Goal: Ask a question

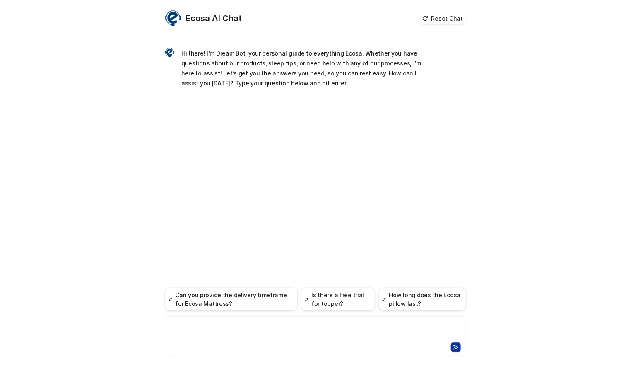
drag, startPoint x: 243, startPoint y: 328, endPoint x: 241, endPoint y: 324, distance: 4.8
click at [243, 328] on div at bounding box center [315, 330] width 297 height 19
paste div
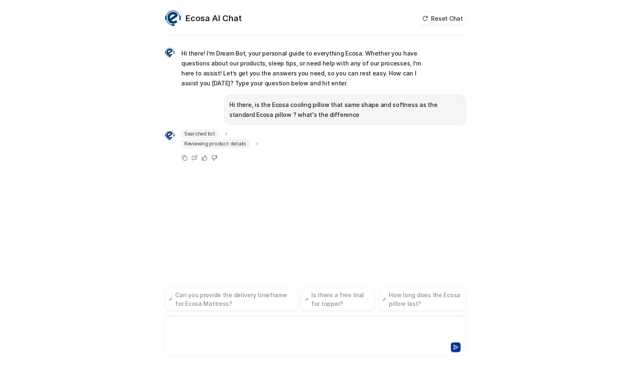
click at [280, 113] on p "Hi there, is the Ecosa cooling pillow that same shape and softness as the stand…" at bounding box center [344, 110] width 231 height 20
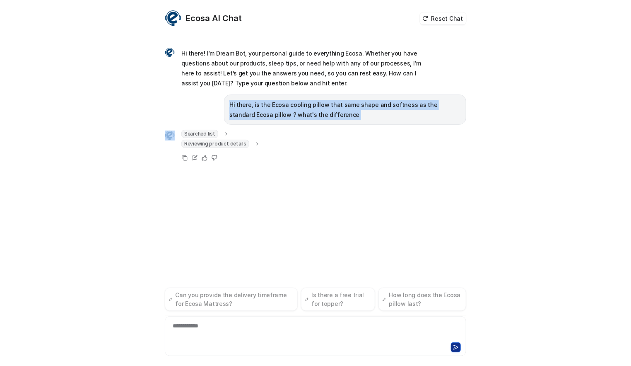
click at [280, 113] on p "Hi there, is the Ecosa cooling pillow that same shape and softness as the stand…" at bounding box center [344, 110] width 231 height 20
copy span "Hi there, is the Ecosa cooling pillow that same shape and softness as the stand…"
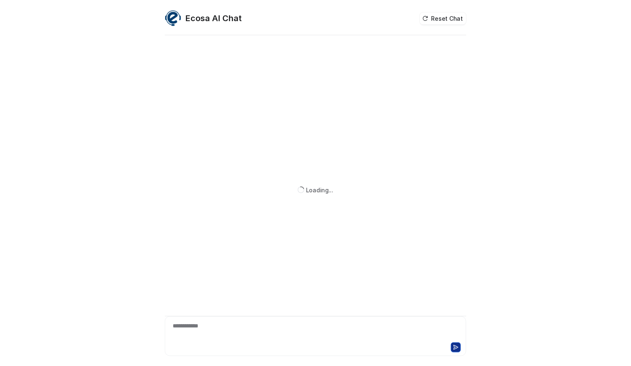
click at [237, 334] on div "**********" at bounding box center [315, 330] width 297 height 19
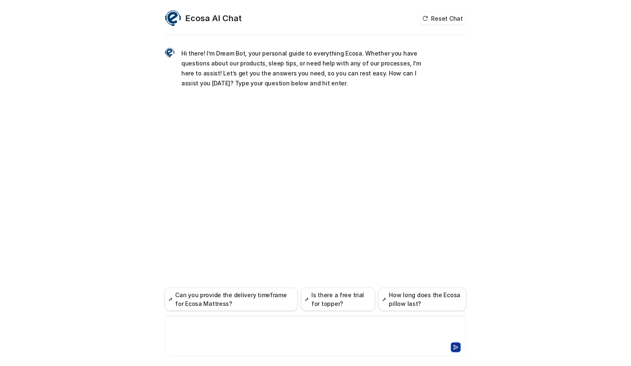
paste div
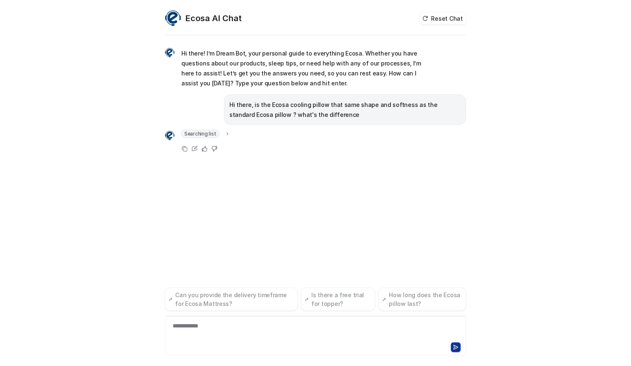
click at [279, 109] on p "Hi there, is the Ecosa cooling pillow that same shape and softness as the stand…" at bounding box center [344, 110] width 231 height 20
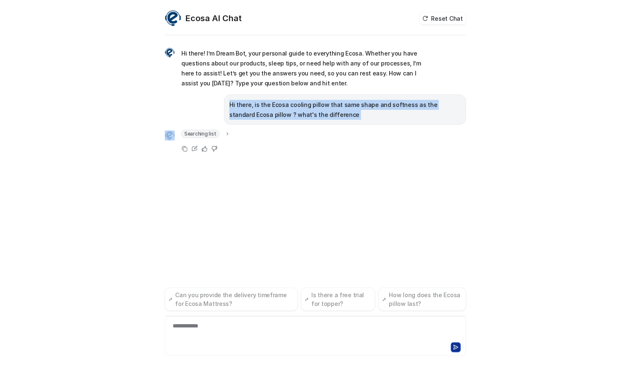
click at [279, 109] on p "Hi there, is the Ecosa cooling pillow that same shape and softness as the stand…" at bounding box center [344, 110] width 231 height 20
copy span "Hi there, is the Ecosa cooling pillow that same shape and softness as the stand…"
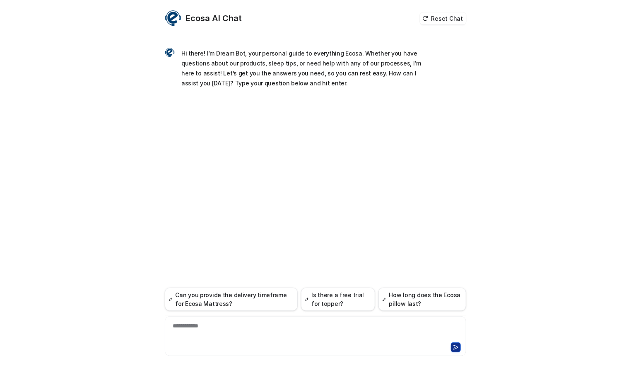
click at [219, 344] on div at bounding box center [315, 346] width 297 height 12
click at [224, 328] on div "**********" at bounding box center [315, 330] width 297 height 19
paste div
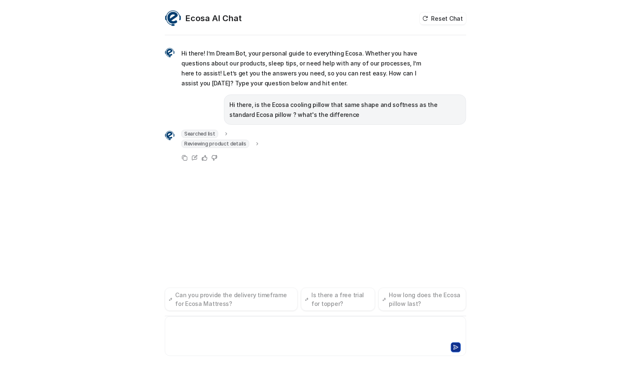
click at [288, 106] on p "Hi there, is the Ecosa cooling pillow that same shape and softness as the stand…" at bounding box center [344, 110] width 231 height 20
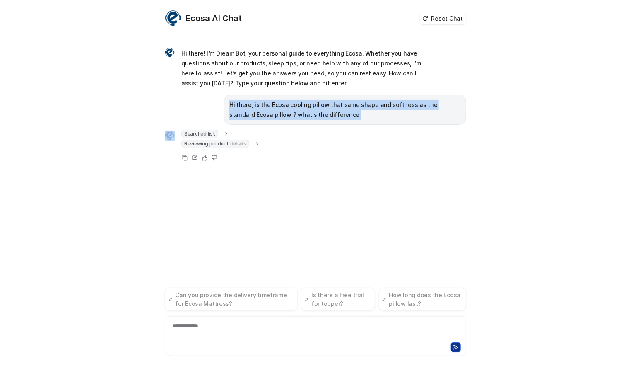
click at [288, 106] on p "Hi there, is the Ecosa cooling pillow that same shape and softness as the stand…" at bounding box center [344, 110] width 231 height 20
copy span "Hi there, is the Ecosa cooling pillow that same shape and softness as the stand…"
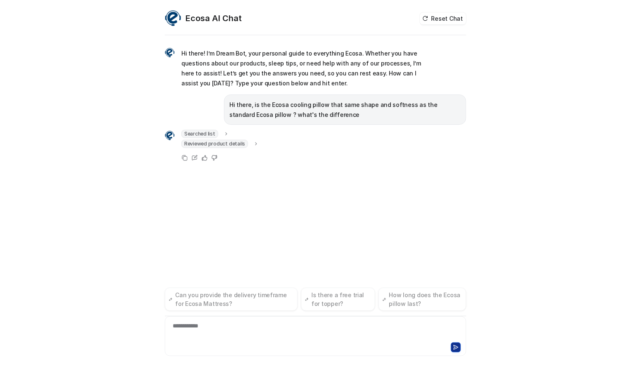
click at [228, 144] on span "Reviewed product details" at bounding box center [214, 144] width 67 height 8
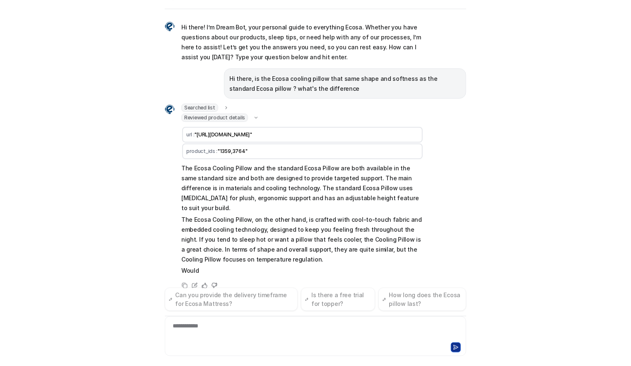
scroll to position [9, 0]
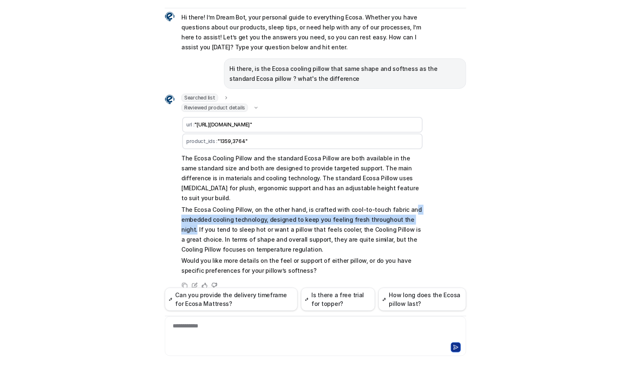
drag, startPoint x: 411, startPoint y: 206, endPoint x: 398, endPoint y: 200, distance: 13.9
click at [398, 205] on p "The Ecosa Cooling Pillow, on the other hand, is crafted with cool-to-touch fabr…" at bounding box center [302, 230] width 242 height 50
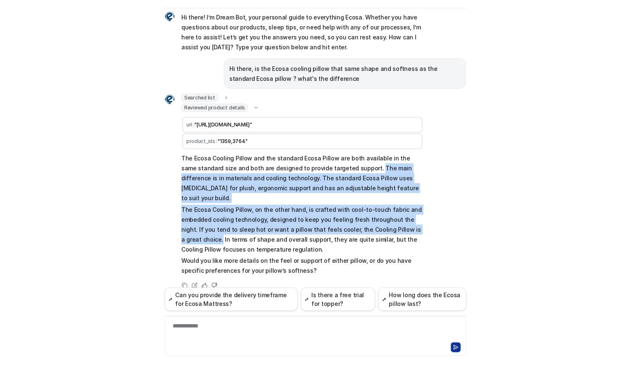
drag, startPoint x: 412, startPoint y: 209, endPoint x: 351, endPoint y: 166, distance: 74.3
click at [351, 166] on div "Searched list url : "https://www.ecosa.com.au/module/ecosafeeds/Feeds?feedid=34…" at bounding box center [315, 192] width 301 height 197
copy span "The main difference is in materials and cooling technology. The standard Ecosa …"
